Goal: Transaction & Acquisition: Register for event/course

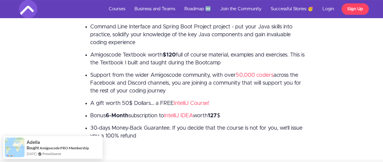
scroll to position [1211, 0]
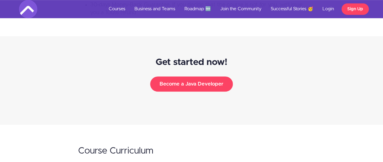
scroll to position [1332, 0]
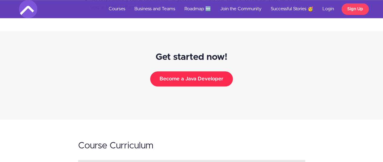
click at [211, 78] on button "Become a Java Developer" at bounding box center [191, 78] width 83 height 15
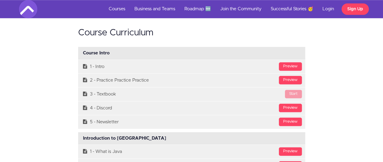
scroll to position [1483, 0]
